Goal: Task Accomplishment & Management: Complete application form

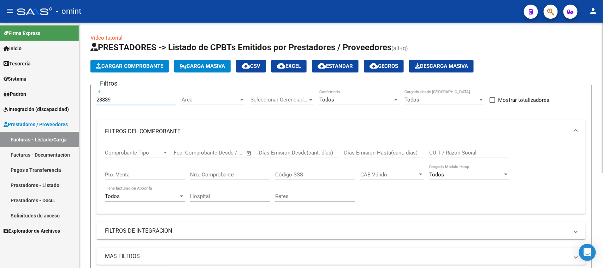
drag, startPoint x: 125, startPoint y: 98, endPoint x: 80, endPoint y: 98, distance: 45.3
click at [80, 98] on div "Video tutorial PRESTADORES -> Listado de CPBTs Emitidos por Prestadores / Prove…" at bounding box center [341, 220] width 524 height 395
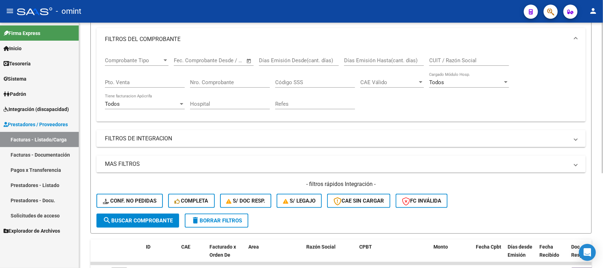
scroll to position [88, 0]
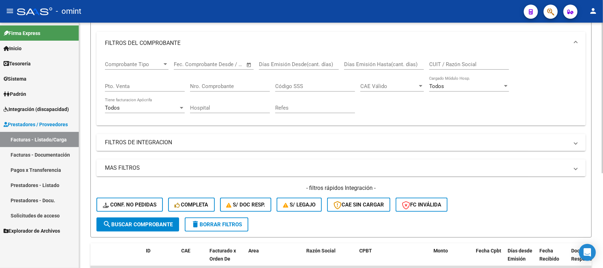
click at [126, 212] on div "- filtros rápidos Integración - Conf. no pedidas Completa S/ Doc Resp. S/ legaj…" at bounding box center [342, 200] width 490 height 33
click at [126, 221] on span "search Buscar Comprobante" at bounding box center [138, 224] width 70 height 6
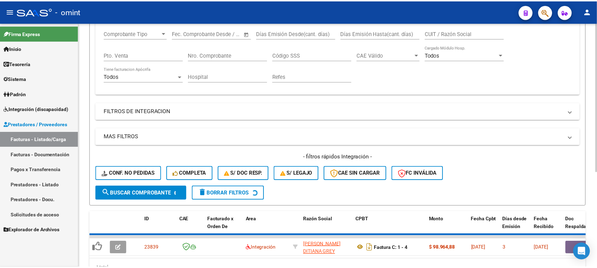
scroll to position [154, 0]
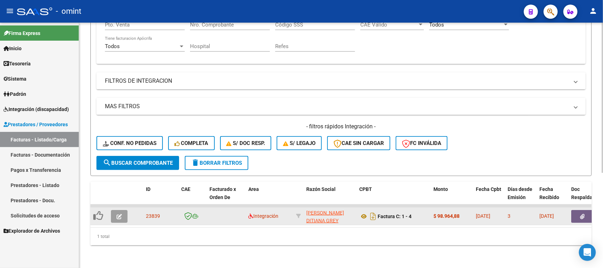
click at [124, 210] on button "button" at bounding box center [119, 216] width 17 height 13
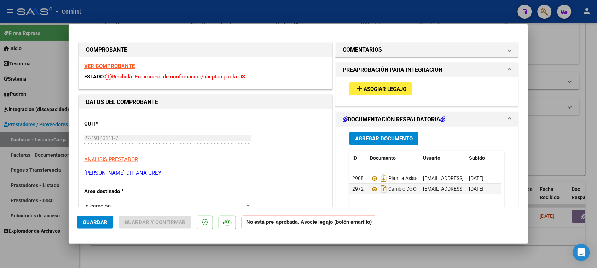
click at [111, 65] on strong "VER COMPROBANTE" at bounding box center [109, 66] width 51 height 6
click at [360, 84] on mat-icon "add" at bounding box center [359, 88] width 8 height 8
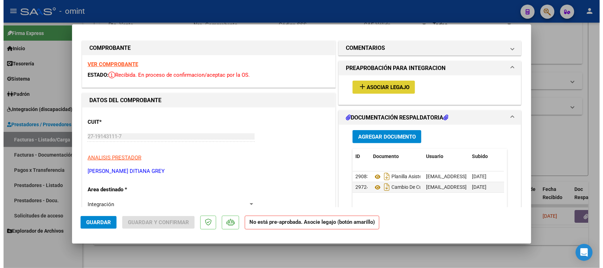
scroll to position [0, 0]
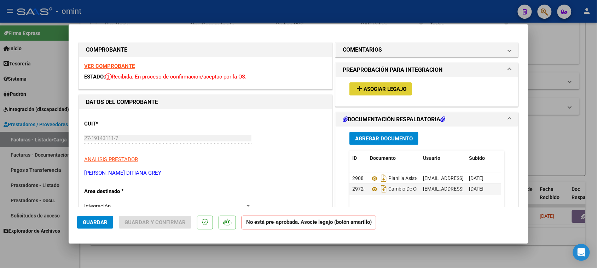
click at [369, 89] on span "Asociar Legajo" at bounding box center [384, 89] width 43 height 6
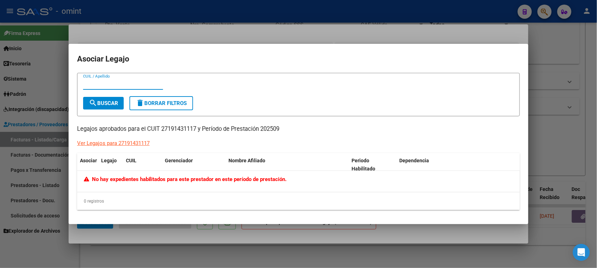
paste input "20-54300197-0"
click at [90, 85] on input "20-54300197-0" at bounding box center [123, 84] width 80 height 6
click at [113, 84] on input "2054300197-0" at bounding box center [123, 84] width 80 height 6
click at [114, 85] on input "2054300197-0" at bounding box center [123, 84] width 80 height 6
type input "20543001970"
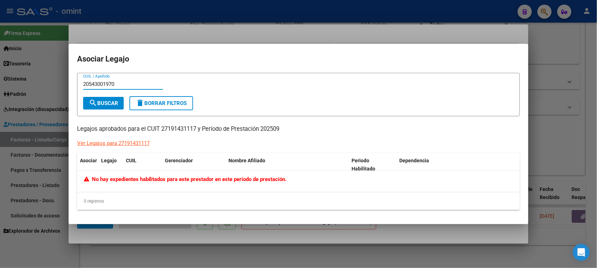
click at [115, 100] on button "search Buscar" at bounding box center [103, 103] width 41 height 13
click at [123, 83] on input "20543001970" at bounding box center [123, 84] width 80 height 6
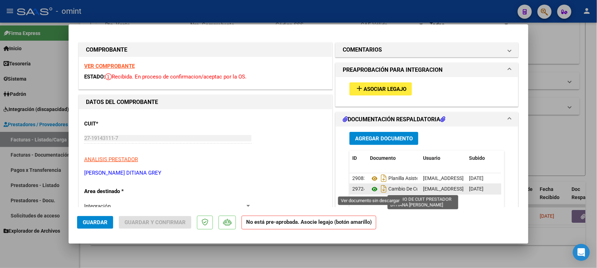
click at [371, 190] on icon at bounding box center [374, 189] width 9 height 8
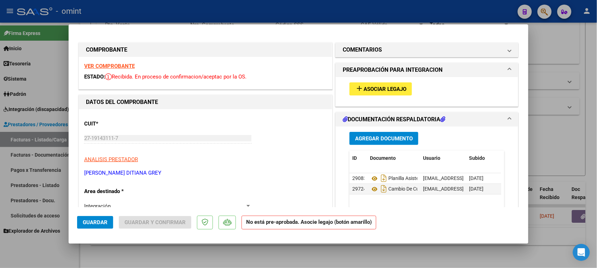
type input "$ 0,00"
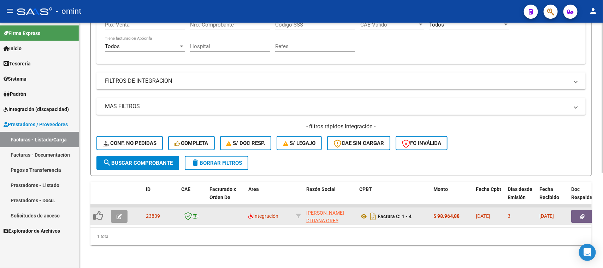
click at [121, 214] on icon "button" at bounding box center [119, 216] width 5 height 5
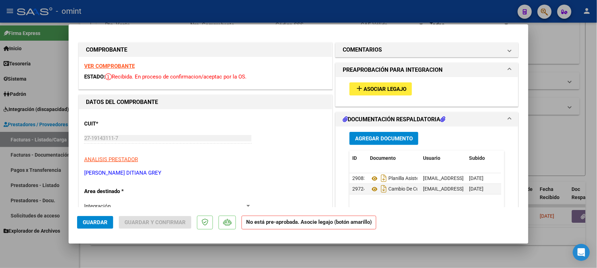
click at [379, 91] on span "Asociar Legajo" at bounding box center [384, 89] width 43 height 6
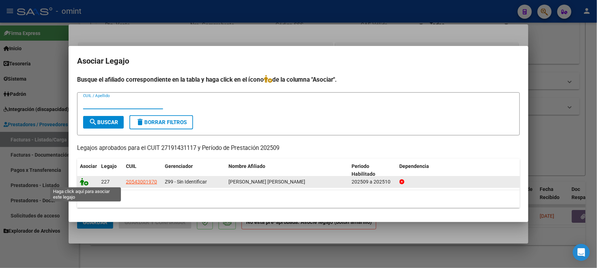
click at [85, 181] on icon at bounding box center [84, 182] width 8 height 8
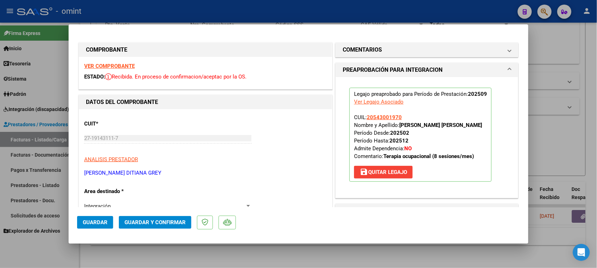
click at [91, 229] on mat-dialog-actions "Guardar Guardar y Confirmar" at bounding box center [298, 221] width 443 height 28
click at [95, 222] on span "Guardar" at bounding box center [95, 222] width 25 height 6
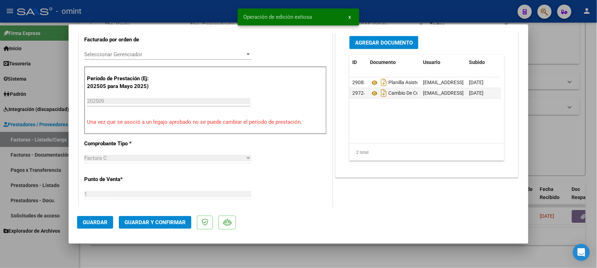
scroll to position [221, 0]
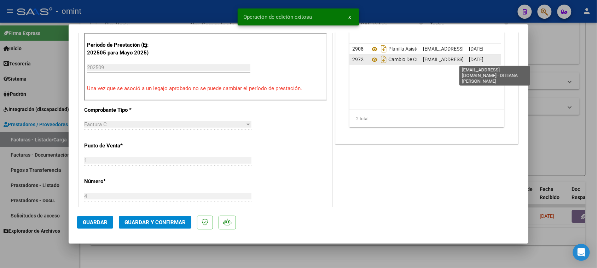
click at [441, 62] on span "[EMAIL_ADDRESS][DOMAIN_NAME] - DITIANA [PERSON_NAME]" at bounding box center [493, 60] width 140 height 6
copy span "[EMAIL_ADDRESS][DOMAIN_NAME] - DITIANA [PERSON_NAME]"
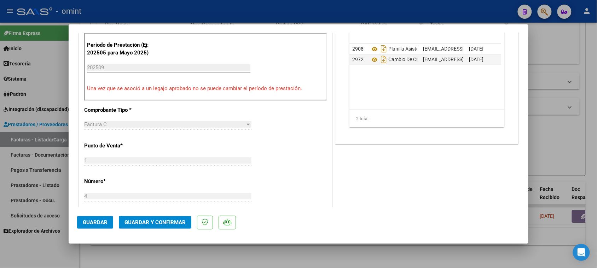
copy span "[EMAIL_ADDRESS][DOMAIN_NAME] - DITIANA [PERSON_NAME]"
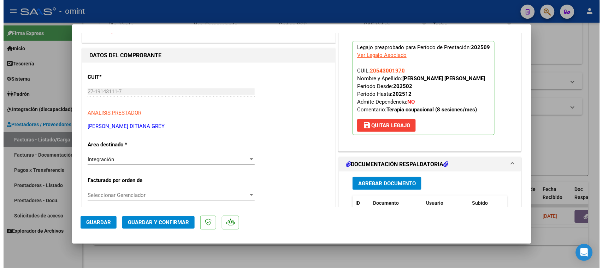
scroll to position [0, 0]
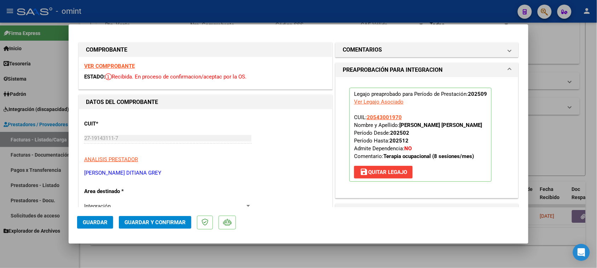
drag, startPoint x: 180, startPoint y: 173, endPoint x: 82, endPoint y: 176, distance: 97.6
copy p "[PERSON_NAME] DITIANA GREY"
drag, startPoint x: 397, startPoint y: 124, endPoint x: 485, endPoint y: 124, distance: 88.7
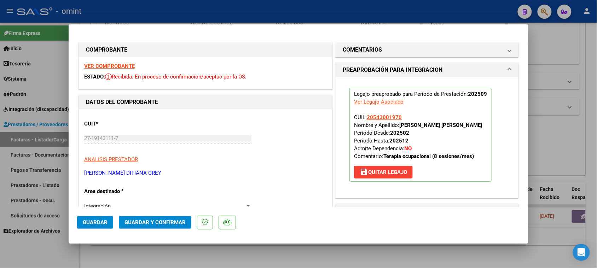
click at [485, 124] on p "Legajo preaprobado para Período de Prestación: 202509 Ver Legajo Asociado CUIL:…" at bounding box center [420, 135] width 142 height 94
copy strong "[PERSON_NAME] [PERSON_NAME]"
type input "$ 0,00"
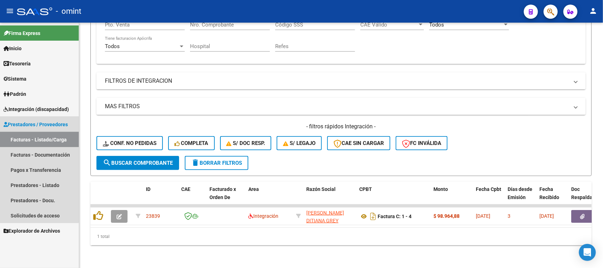
click at [39, 135] on link "Facturas - Listado/Carga" at bounding box center [39, 139] width 79 height 15
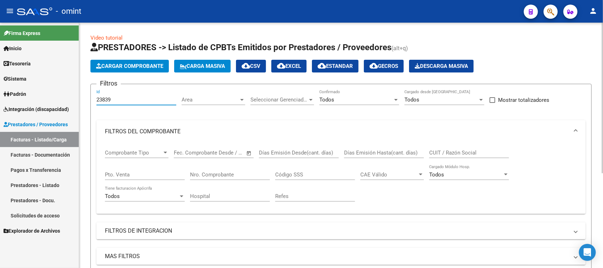
drag, startPoint x: 119, startPoint y: 100, endPoint x: 80, endPoint y: 101, distance: 39.3
click at [80, 101] on div "Video tutorial PRESTADORES -> Listado de CPBTs Emitidos por Prestadores / Prove…" at bounding box center [341, 220] width 524 height 395
paste input "568"
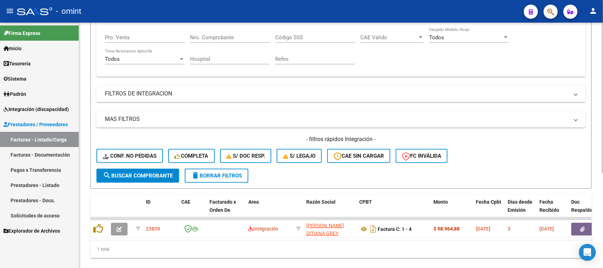
scroll to position [154, 0]
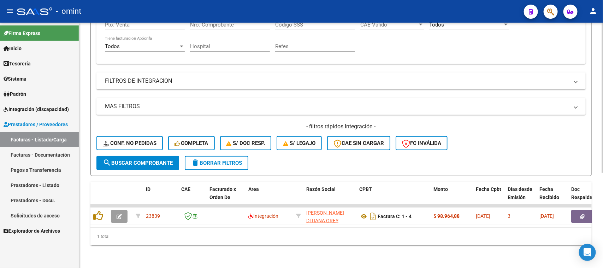
type input "23568"
click at [156, 160] on span "search Buscar Comprobante" at bounding box center [138, 163] width 70 height 6
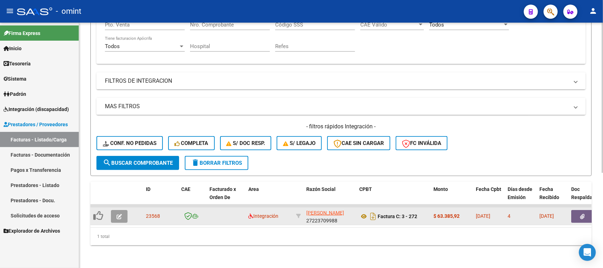
click at [123, 210] on button "button" at bounding box center [119, 216] width 17 height 13
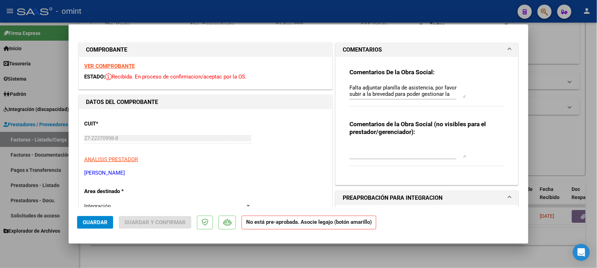
click at [124, 66] on strong "VER COMPROBANTE" at bounding box center [109, 66] width 51 height 6
type input "$ 0,00"
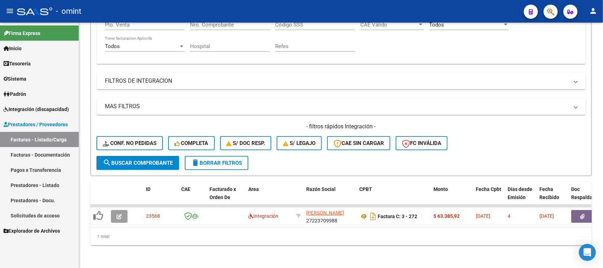
click at [55, 109] on span "Integración (discapacidad)" at bounding box center [36, 109] width 65 height 8
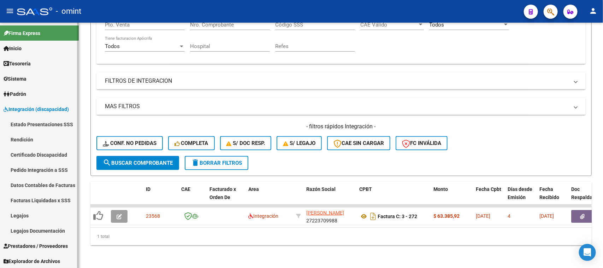
click at [57, 80] on link "Sistema" at bounding box center [39, 78] width 79 height 15
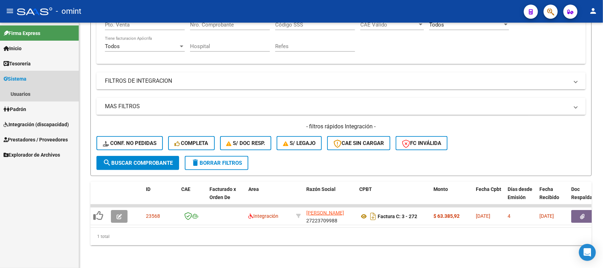
click at [57, 80] on link "Sistema" at bounding box center [39, 78] width 79 height 15
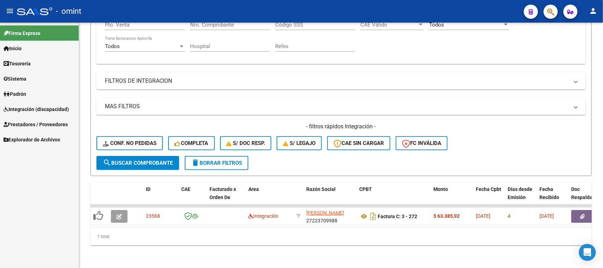
click at [51, 136] on span "Explorador de Archivos" at bounding box center [32, 140] width 57 height 8
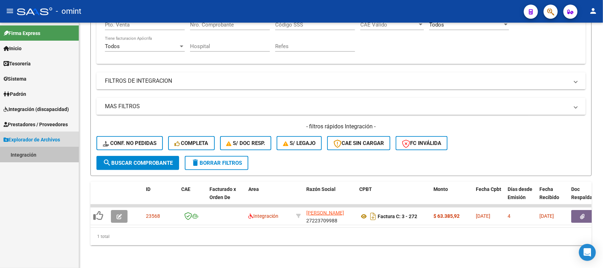
click at [40, 157] on link "Integración" at bounding box center [39, 154] width 79 height 15
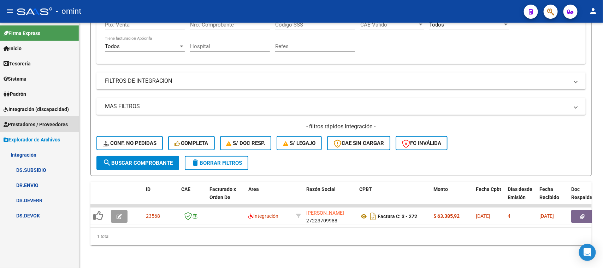
click at [49, 121] on span "Prestadores / Proveedores" at bounding box center [36, 125] width 64 height 8
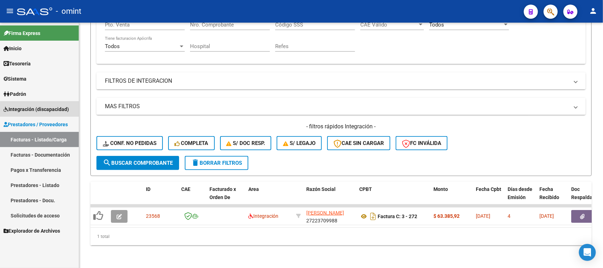
click at [57, 110] on span "Integración (discapacidad)" at bounding box center [36, 109] width 65 height 8
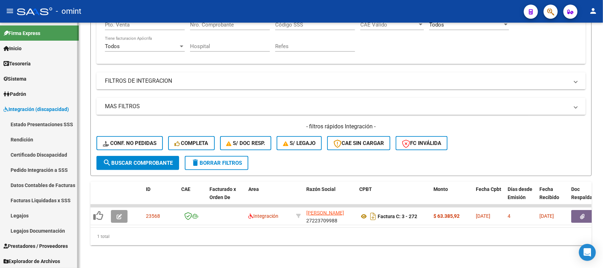
scroll to position [0, 0]
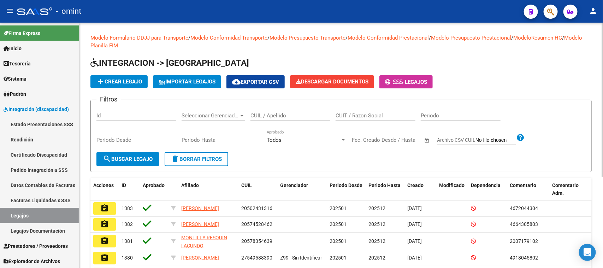
click at [280, 114] on input "CUIL / Apellido" at bounding box center [291, 115] width 80 height 6
type input "arancibia"
drag, startPoint x: 128, startPoint y: 151, endPoint x: 135, endPoint y: 158, distance: 9.5
click at [128, 152] on button "search Buscar Legajo" at bounding box center [128, 159] width 63 height 14
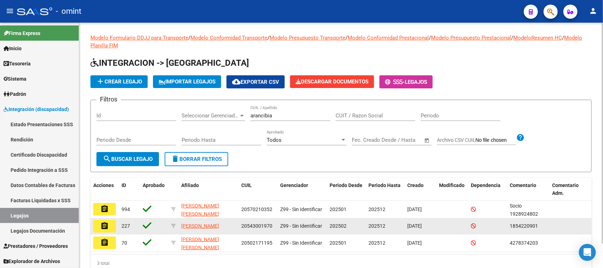
drag, startPoint x: 110, startPoint y: 226, endPoint x: 195, endPoint y: 226, distance: 84.8
click at [110, 226] on button "assignment" at bounding box center [104, 226] width 23 height 13
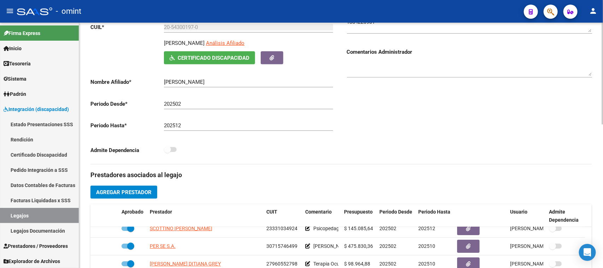
scroll to position [88, 0]
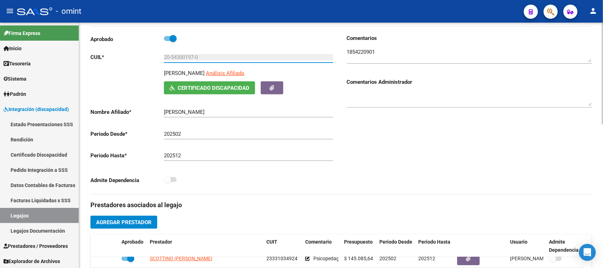
drag, startPoint x: 210, startPoint y: 58, endPoint x: 153, endPoint y: 61, distance: 57.0
click at [148, 58] on app-form-text-field "CUIL * 20-54300197-0 Ingresar CUIL" at bounding box center [212, 57] width 243 height 6
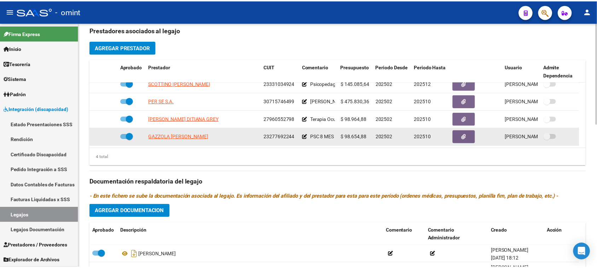
scroll to position [265, 0]
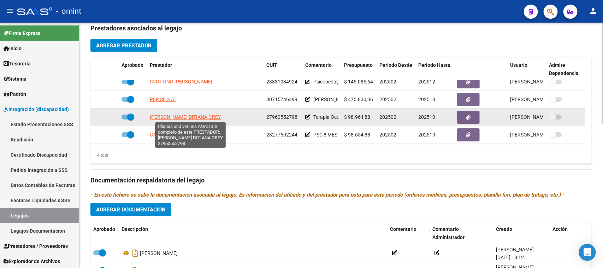
click at [211, 116] on span "[PERSON_NAME] DITIANA GREY" at bounding box center [185, 117] width 71 height 6
type textarea "27960552798"
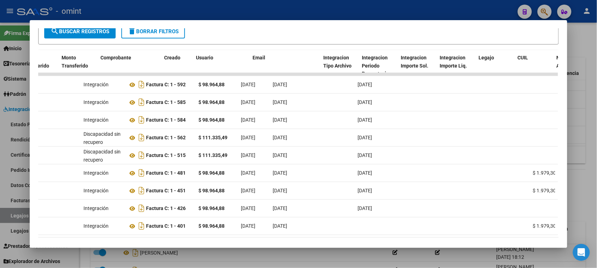
scroll to position [0, 0]
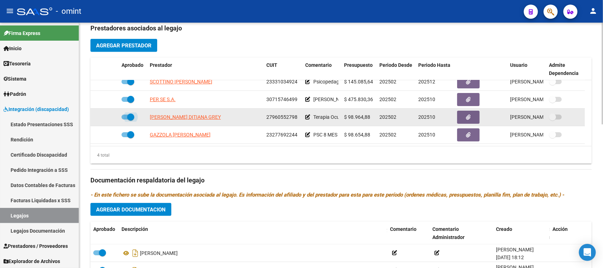
click at [127, 119] on span at bounding box center [130, 116] width 7 height 7
click at [125, 119] on input "checkbox" at bounding box center [125, 119] width 0 height 0
checkbox input "false"
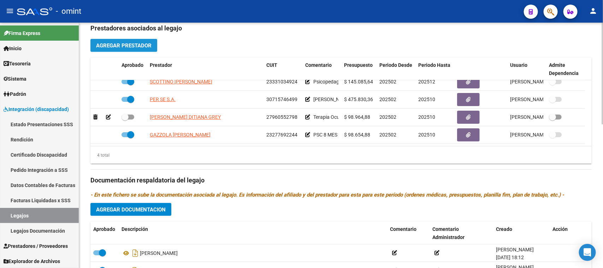
click at [118, 45] on span "Agregar Prestador" at bounding box center [124, 45] width 56 height 6
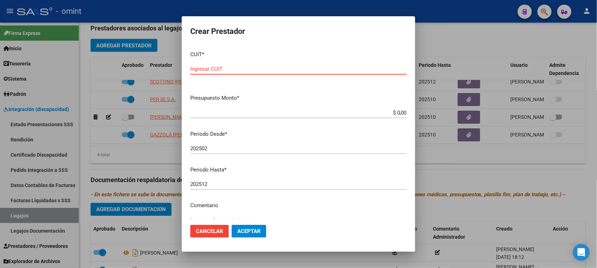
paste input "27-19143111-7"
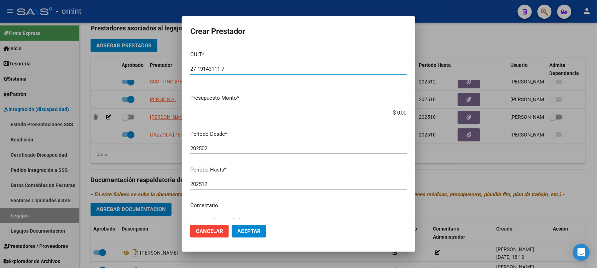
type input "27-19143111-7"
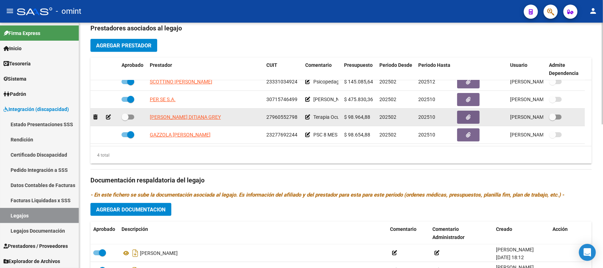
drag, startPoint x: 345, startPoint y: 117, endPoint x: 436, endPoint y: 119, distance: 90.9
click at [436, 119] on div "FONTALVO SANJUAN DITIANA GREY 27960552798 Terapia Ocupacional 8 SS/MES $ 98.964…" at bounding box center [338, 118] width 495 height 18
copy div "$ 98.964,88 202502 202510"
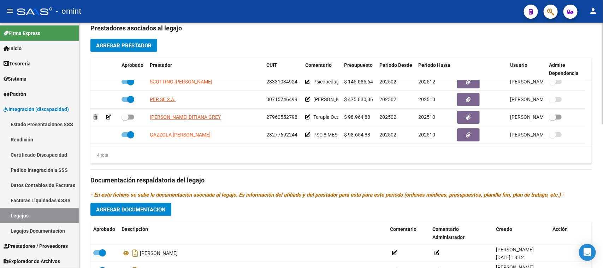
click at [148, 48] on span "Agregar Prestador" at bounding box center [124, 45] width 56 height 6
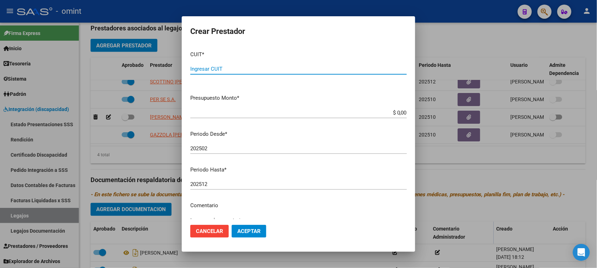
paste input "27-19143111-7"
type input "27-19143111-7"
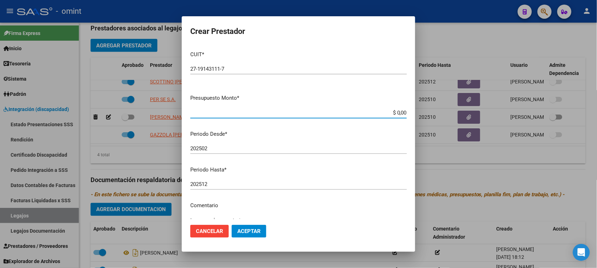
paste input "98.964,88"
type input "$ 98.964,88"
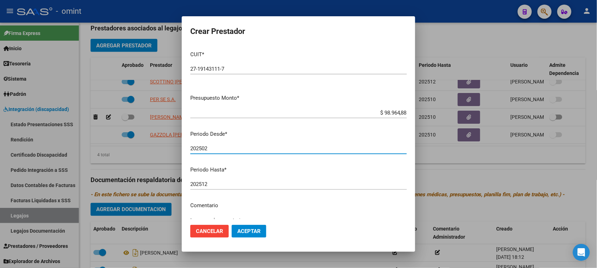
click at [273, 186] on input "202512" at bounding box center [298, 184] width 216 height 6
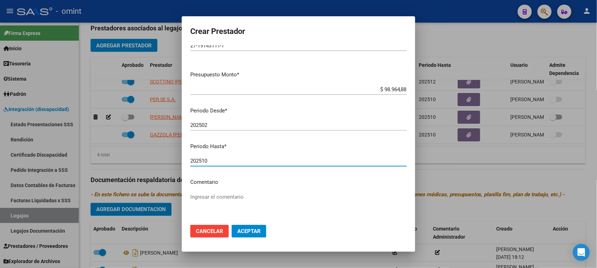
scroll to position [44, 0]
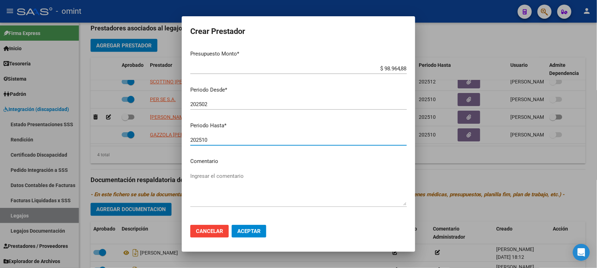
type input "202510"
click at [264, 168] on mat-dialog-content "CUIT * 27-19143111-7 Ingresar CUIT ARCA Padrón Presupuesto Monto * $ 98.964,88 …" at bounding box center [298, 132] width 233 height 174
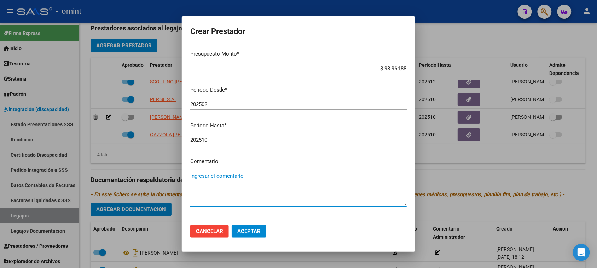
click at [263, 174] on textarea "Ingresar el comentario" at bounding box center [298, 188] width 216 height 33
paste textarea "Terapia ocupacional (8 sesiones/mes)"
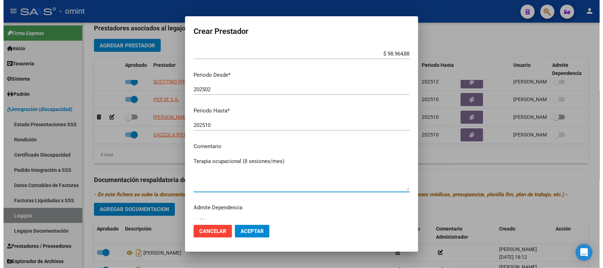
scroll to position [68, 0]
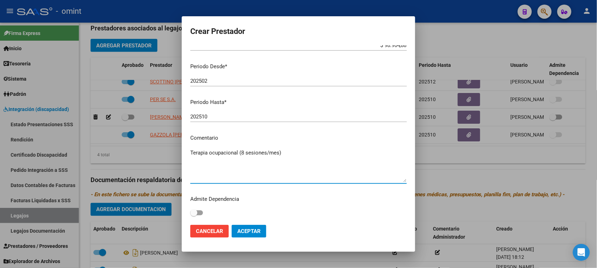
type textarea "Terapia ocupacional (8 sesiones/mes)"
click at [250, 227] on button "Aceptar" at bounding box center [249, 231] width 35 height 13
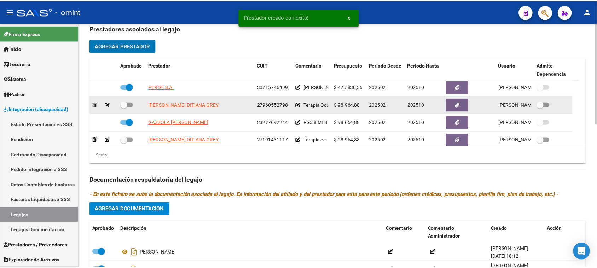
scroll to position [25, 0]
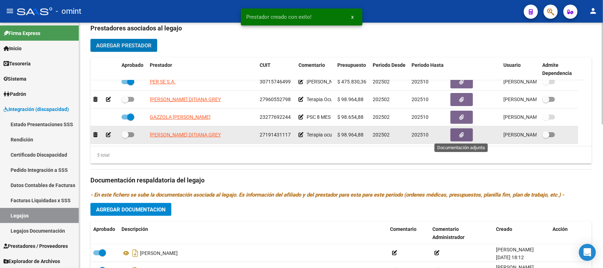
click at [454, 133] on button "button" at bounding box center [462, 134] width 23 height 13
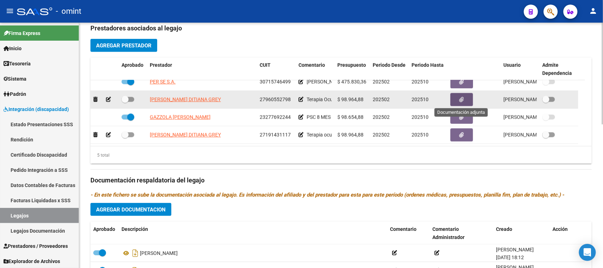
click at [460, 97] on icon "button" at bounding box center [462, 99] width 5 height 5
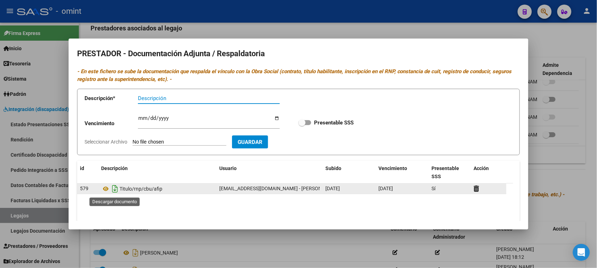
click at [113, 190] on icon "Descargar documento" at bounding box center [114, 188] width 9 height 11
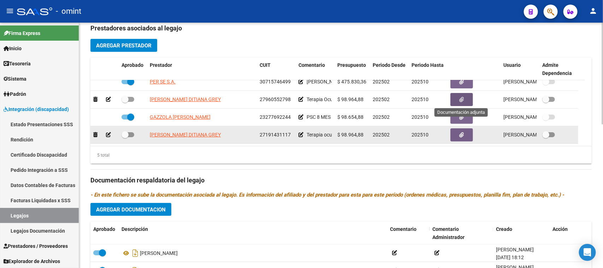
click at [132, 134] on span at bounding box center [128, 134] width 13 height 5
click at [125, 137] on input "checkbox" at bounding box center [125, 137] width 0 height 0
checkbox input "true"
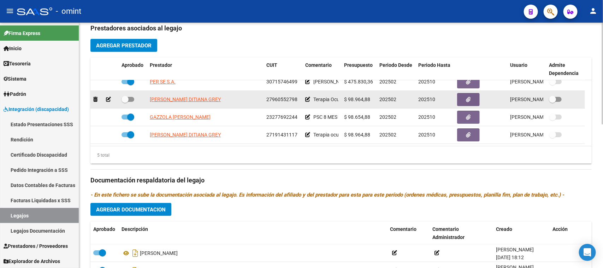
click at [107, 98] on icon at bounding box center [108, 99] width 5 height 5
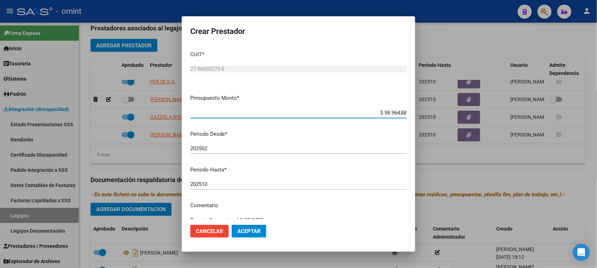
click at [278, 186] on input "202510" at bounding box center [298, 184] width 216 height 6
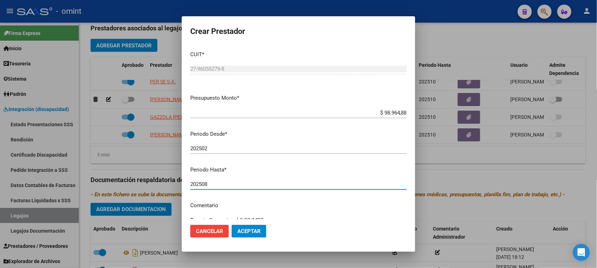
type input "202508"
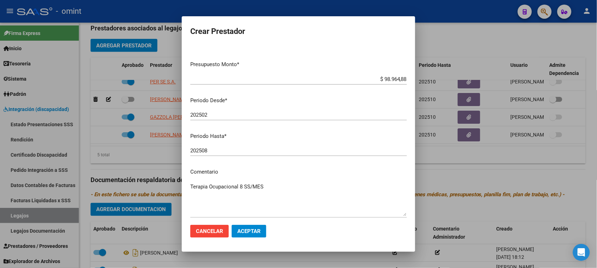
scroll to position [68, 0]
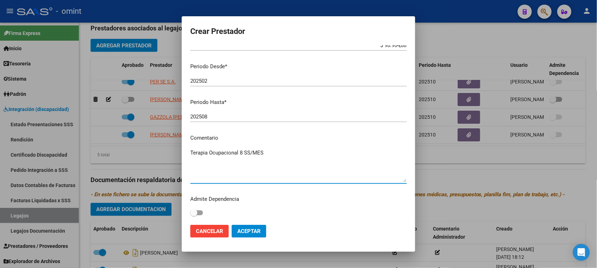
click at [290, 161] on textarea "Terapia Ocupacional 8 SS/MES" at bounding box center [298, 165] width 216 height 33
type textarea "Terapia Ocupacional 8 SS/MES A partir de septiembre cambia de CUIT"
click at [259, 234] on span "Aceptar" at bounding box center [248, 231] width 23 height 6
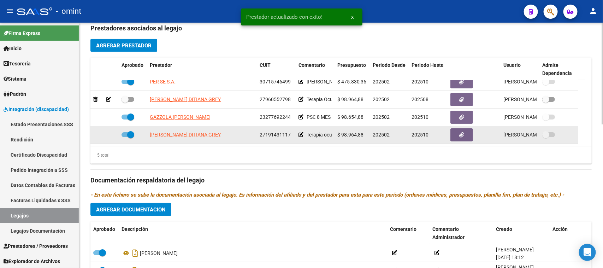
click at [123, 135] on span at bounding box center [128, 134] width 13 height 5
click at [125, 137] on input "checkbox" at bounding box center [125, 137] width 0 height 0
checkbox input "false"
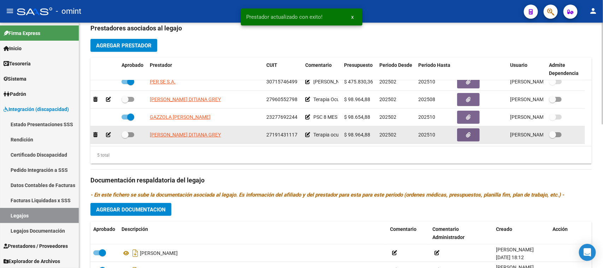
click at [109, 134] on icon at bounding box center [108, 134] width 5 height 5
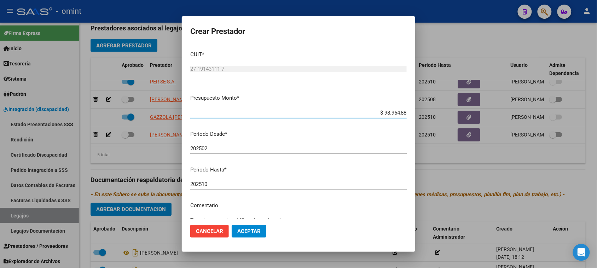
click at [223, 149] on input "202502" at bounding box center [298, 148] width 216 height 6
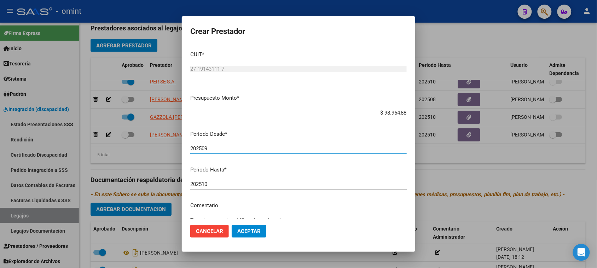
type input "202509"
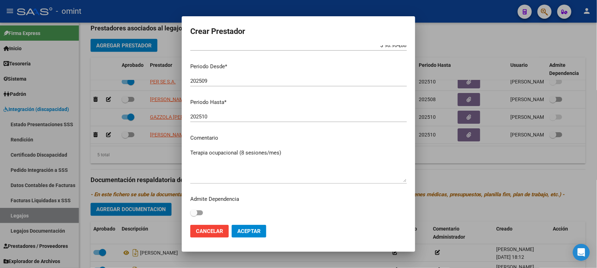
click at [238, 174] on textarea "Terapia ocupacional (8 sesiones/mes)" at bounding box center [298, 165] width 216 height 33
click at [235, 164] on textarea "Terapia ocupacional (8 sesiones/mes)" at bounding box center [298, 165] width 216 height 33
click at [245, 241] on mat-dialog-actions "Cancelar Aceptar" at bounding box center [298, 231] width 216 height 24
click at [247, 230] on span "Aceptar" at bounding box center [248, 231] width 23 height 6
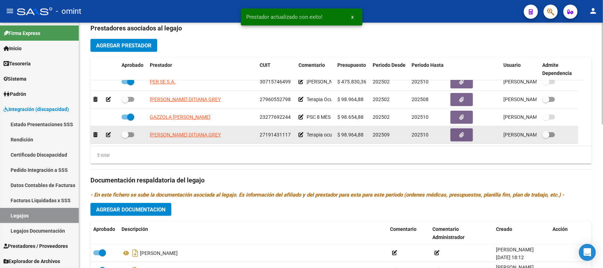
click at [129, 135] on span at bounding box center [128, 134] width 13 height 5
click at [125, 137] on input "checkbox" at bounding box center [125, 137] width 0 height 0
checkbox input "true"
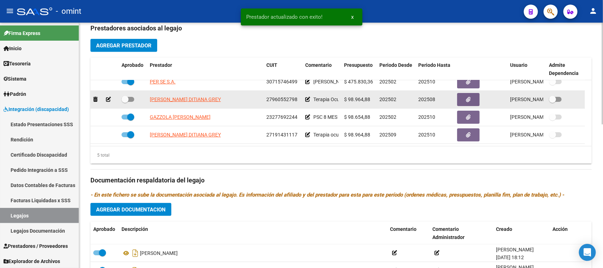
click at [128, 98] on span at bounding box center [128, 99] width 13 height 5
click at [125, 102] on input "checkbox" at bounding box center [125, 102] width 0 height 0
checkbox input "true"
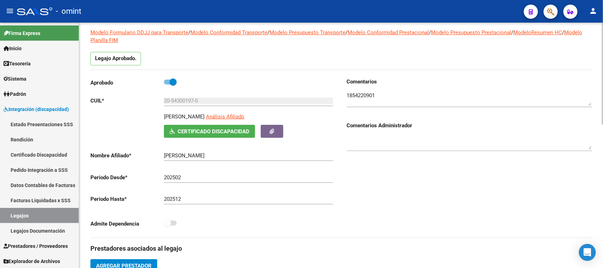
scroll to position [44, 0]
click at [368, 93] on textarea at bounding box center [469, 99] width 245 height 14
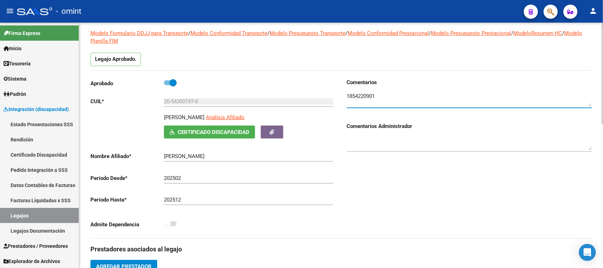
click at [368, 93] on textarea at bounding box center [469, 99] width 245 height 14
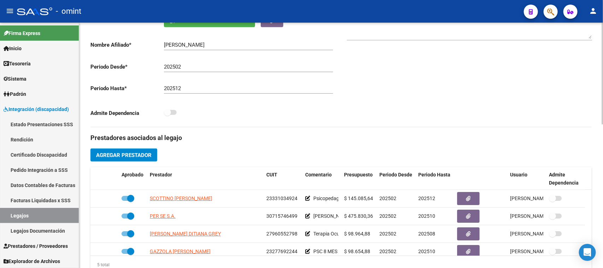
scroll to position [221, 0]
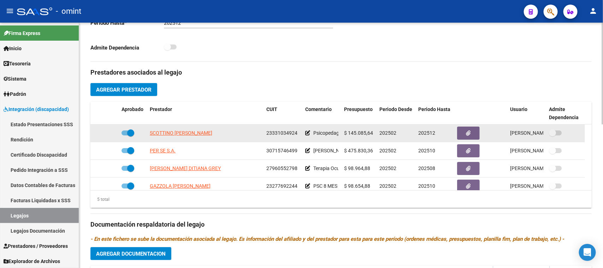
click at [122, 131] on span at bounding box center [128, 132] width 13 height 5
click at [125, 135] on input "checkbox" at bounding box center [125, 135] width 0 height 0
checkbox input "false"
click at [106, 133] on icon at bounding box center [108, 132] width 5 height 5
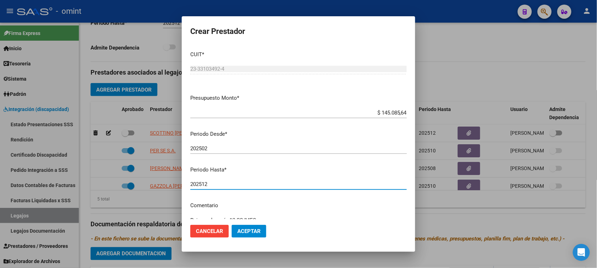
click at [260, 181] on input "202512" at bounding box center [298, 184] width 216 height 6
type input "202510"
click at [234, 228] on button "Aceptar" at bounding box center [249, 231] width 35 height 13
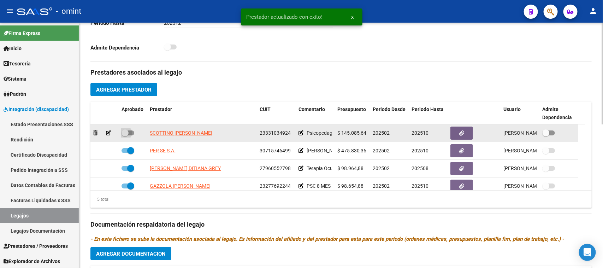
click at [130, 129] on label at bounding box center [128, 133] width 13 height 8
click at [125, 135] on input "checkbox" at bounding box center [125, 135] width 0 height 0
checkbox input "true"
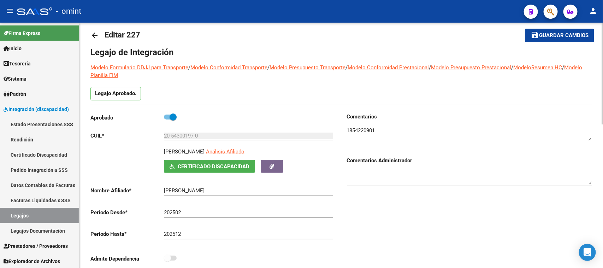
scroll to position [0, 0]
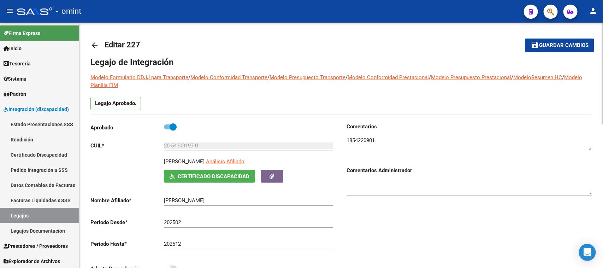
click at [396, 144] on textarea at bounding box center [469, 143] width 245 height 14
type textarea "1854220901. CUD VENCE 11/10/2025"
drag, startPoint x: 535, startPoint y: 42, endPoint x: 488, endPoint y: 61, distance: 49.8
click at [536, 43] on mat-icon "save" at bounding box center [535, 45] width 8 height 8
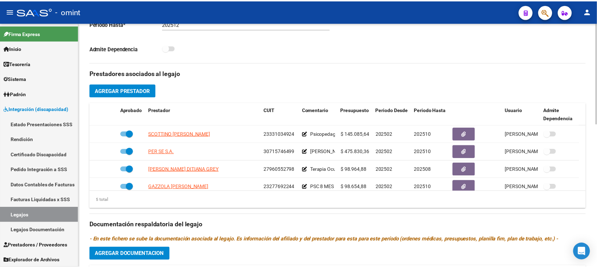
scroll to position [221, 0]
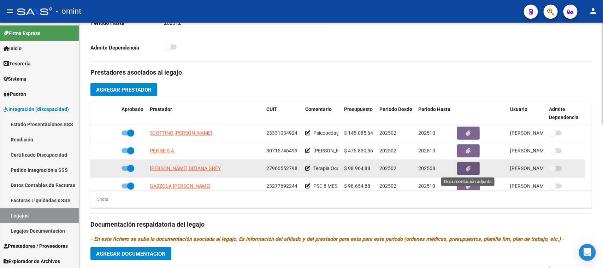
click at [467, 168] on icon "button" at bounding box center [469, 168] width 5 height 5
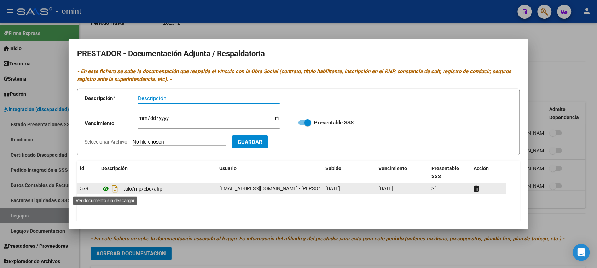
click at [105, 187] on icon at bounding box center [105, 189] width 9 height 8
